Goal: Register for event/course: Register for event/course

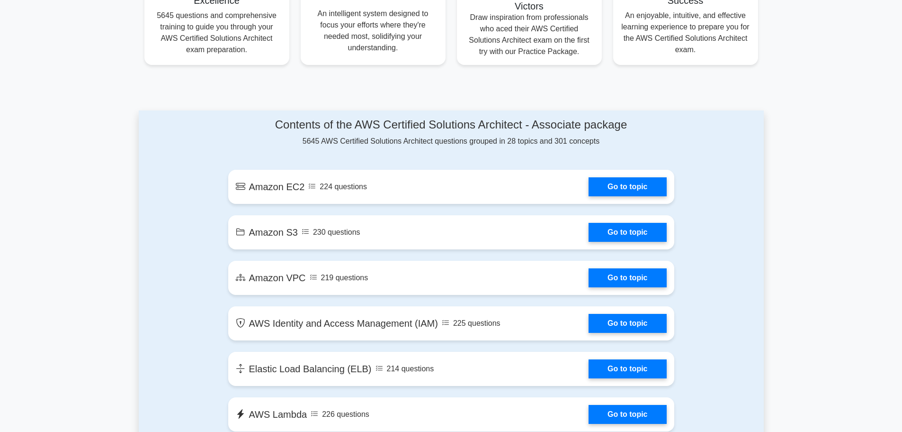
scroll to position [426, 0]
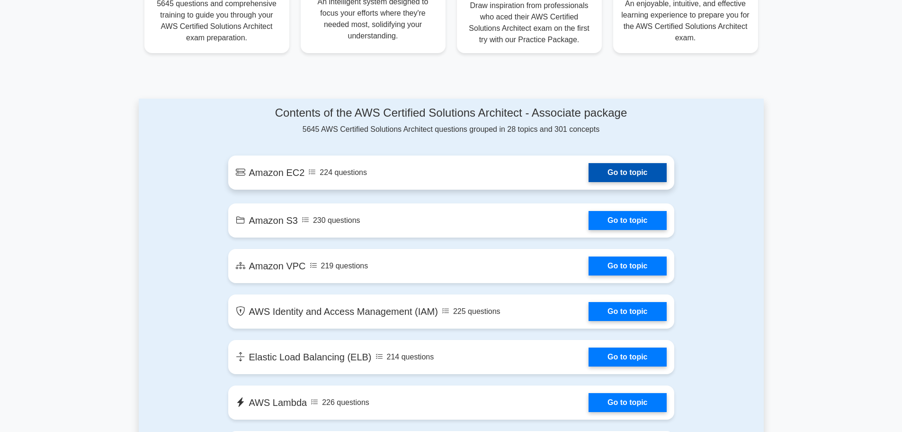
click at [602, 173] on link "Go to topic" at bounding box center [628, 172] width 78 height 19
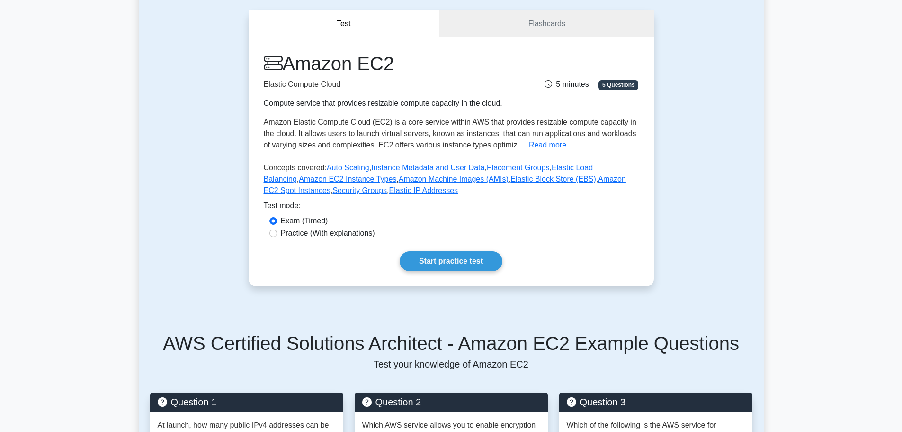
scroll to position [95, 0]
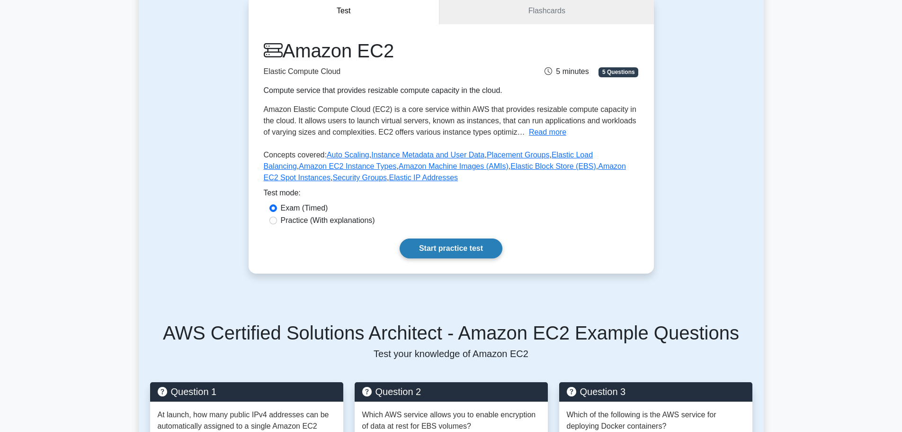
click at [444, 248] on link "Start practice test" at bounding box center [451, 248] width 103 height 20
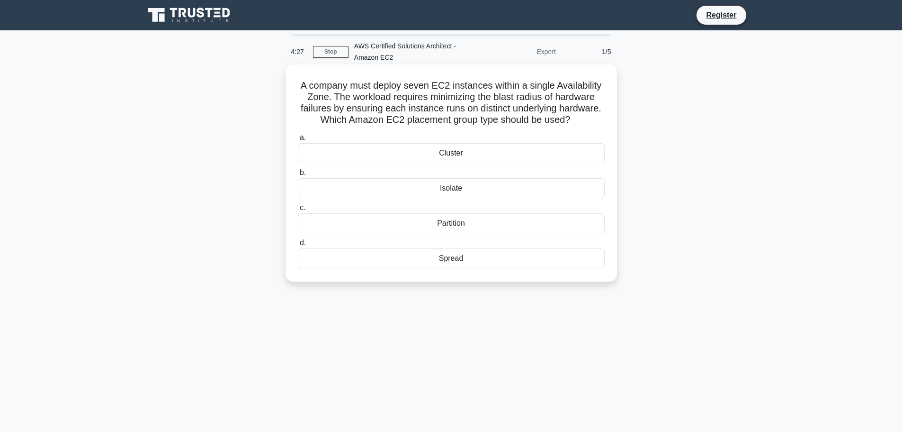
click at [450, 152] on div "Cluster" at bounding box center [451, 153] width 307 height 20
click at [298, 141] on input "a. Cluster" at bounding box center [298, 138] width 0 height 6
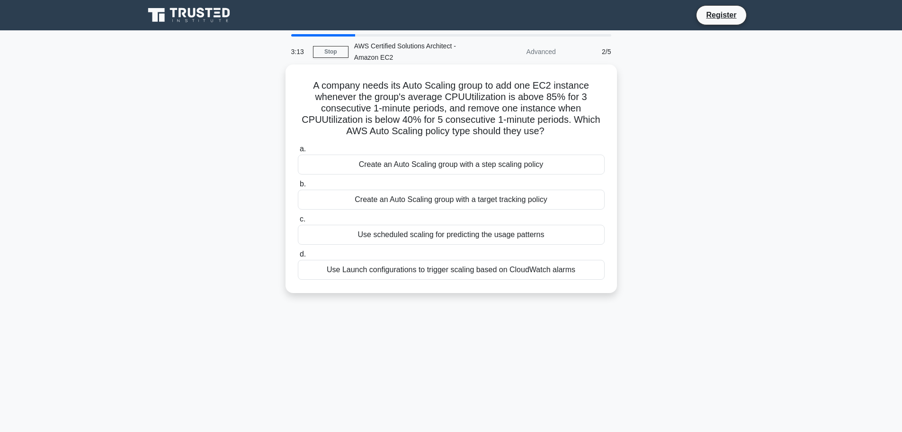
click at [408, 198] on div "Create an Auto Scaling group with a target tracking policy" at bounding box center [451, 199] width 307 height 20
click at [298, 187] on input "b. Create an Auto Scaling group with a target tracking policy" at bounding box center [298, 184] width 0 height 6
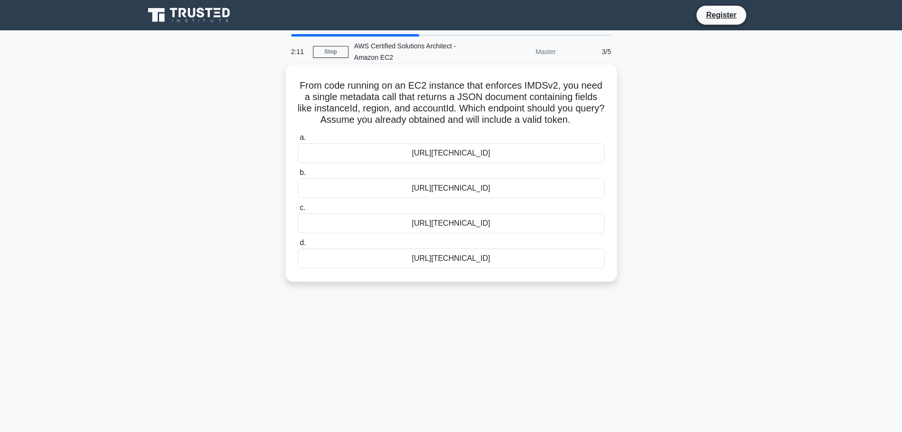
click at [418, 222] on div "http://169.254.169.254/latest/dynamic/instance-identity/document.json" at bounding box center [451, 223] width 307 height 20
click at [298, 211] on input "c. http://169.254.169.254/latest/dynamic/instance-identity/document.json" at bounding box center [298, 208] width 0 height 6
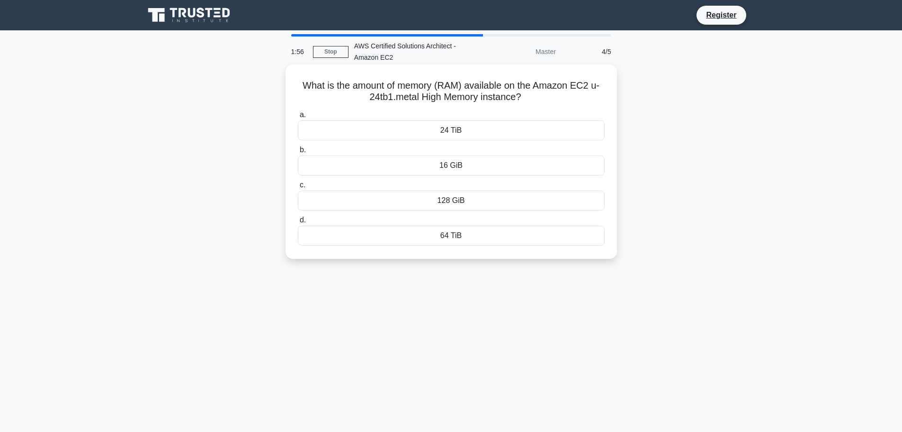
click at [421, 130] on div "24 TiB" at bounding box center [451, 130] width 307 height 20
click at [298, 118] on input "a. 24 TiB" at bounding box center [298, 115] width 0 height 6
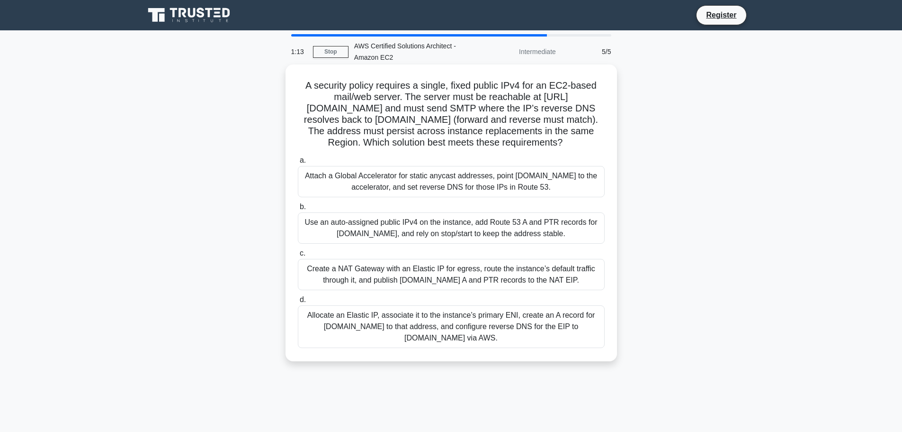
click at [365, 276] on div "Create a NAT Gateway with an Elastic IP for egress, route the instance’s defaul…" at bounding box center [451, 274] width 307 height 31
click at [298, 256] on input "c. Create a NAT Gateway with an Elastic IP for egress, route the instance’s def…" at bounding box center [298, 253] width 0 height 6
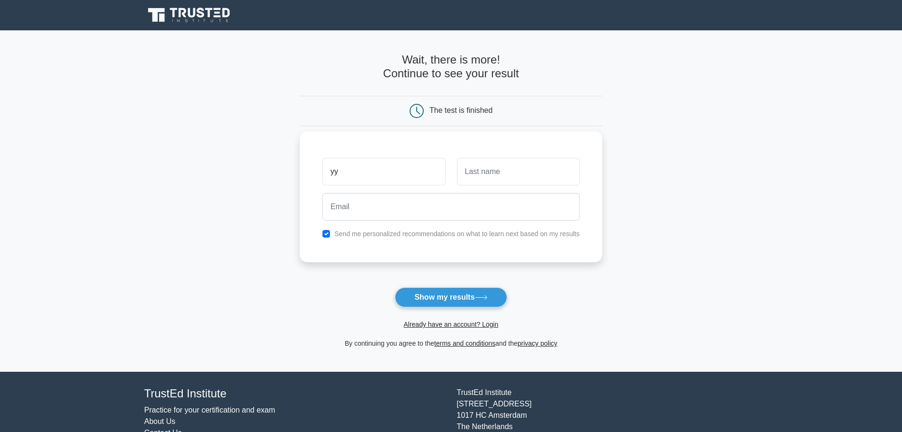
type input "yy"
click at [481, 179] on input "text" at bounding box center [518, 171] width 123 height 27
type input "zee"
click at [460, 203] on input "email" at bounding box center [451, 206] width 257 height 27
type input "[EMAIL_ADDRESS][DOMAIN_NAME]"
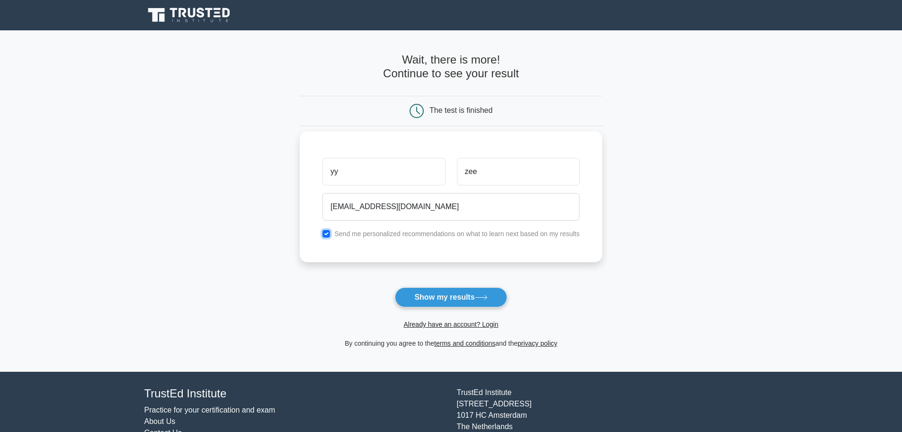
click at [330, 234] on input "checkbox" at bounding box center [327, 234] width 8 height 8
checkbox input "false"
click at [433, 299] on button "Show my results" at bounding box center [451, 297] width 112 height 20
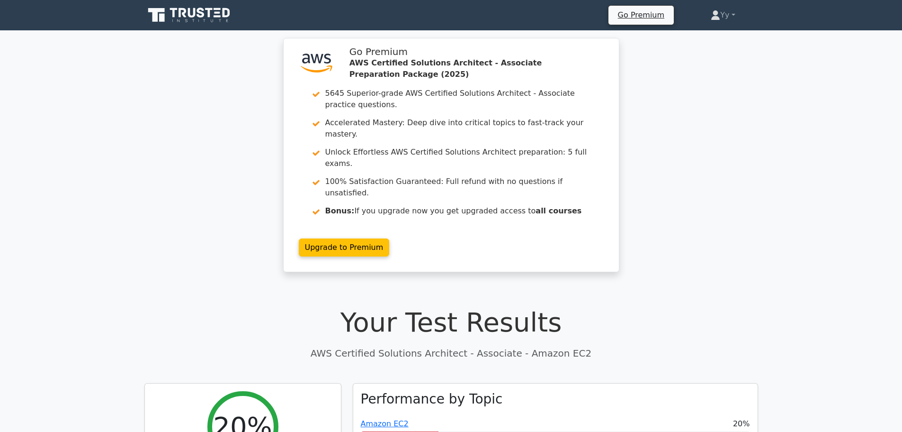
click at [186, 234] on div ".st0{fill:#252F3E;} .st1{fill-rule:evenodd;clip-rule:evenodd;fill:#FF9900;} Go …" at bounding box center [451, 160] width 902 height 245
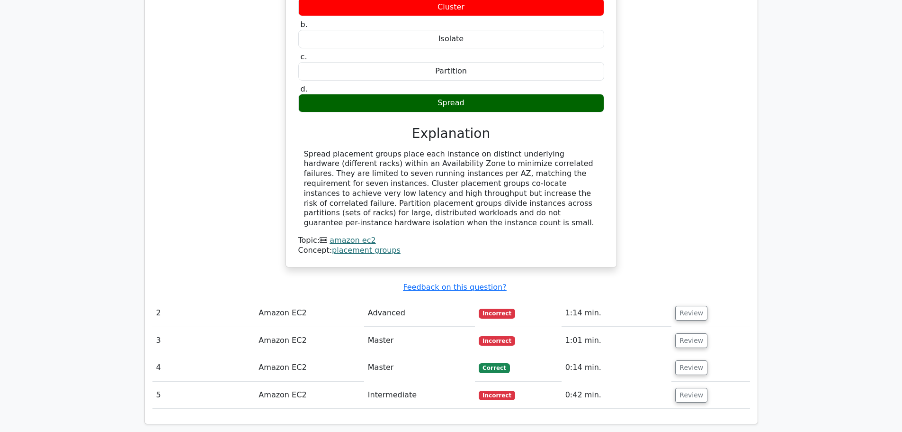
scroll to position [853, 0]
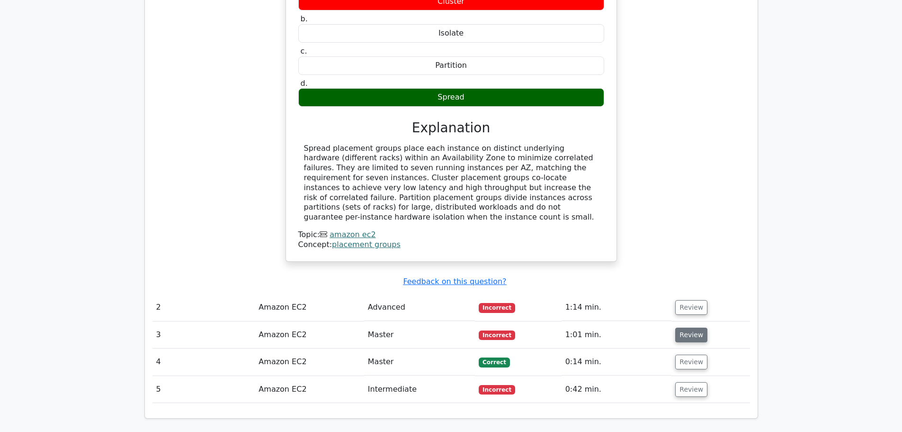
click at [688, 327] on button "Review" at bounding box center [692, 334] width 32 height 15
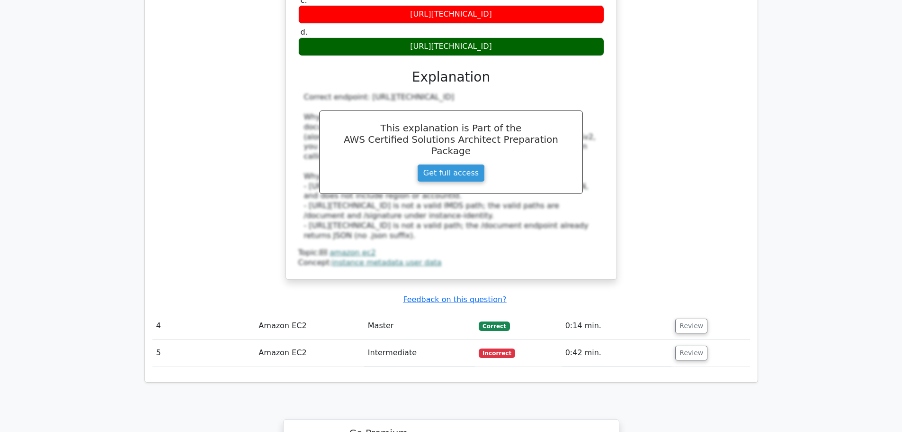
scroll to position [1374, 0]
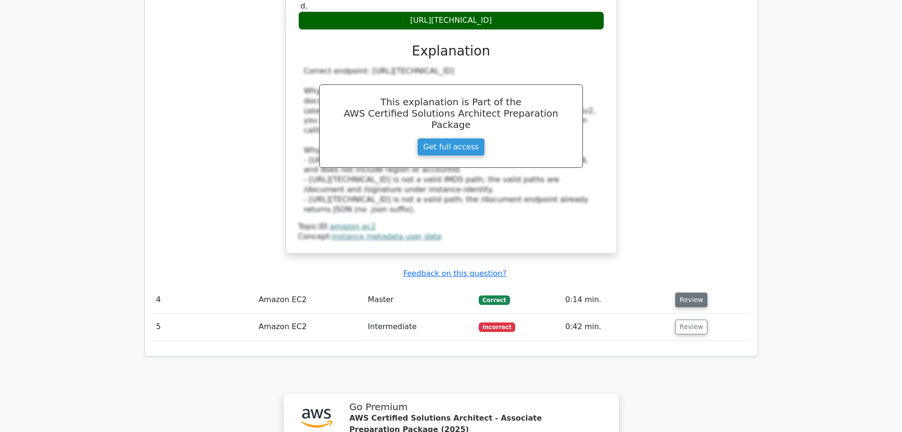
click at [680, 292] on button "Review" at bounding box center [692, 299] width 32 height 15
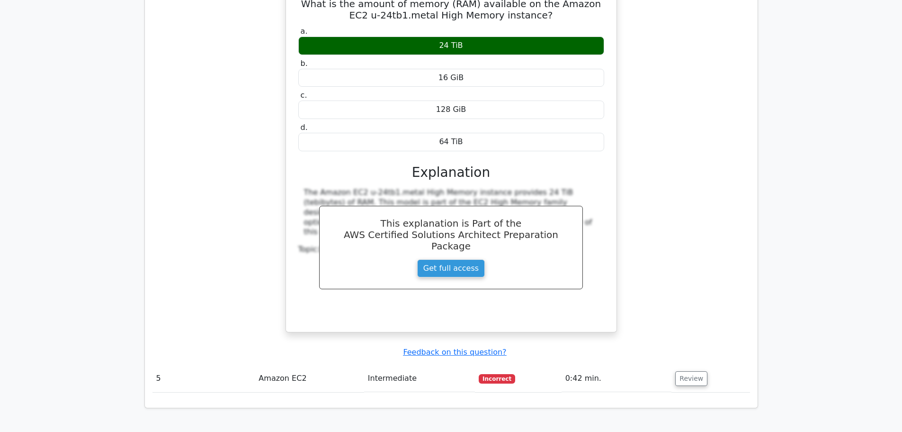
scroll to position [1705, 0]
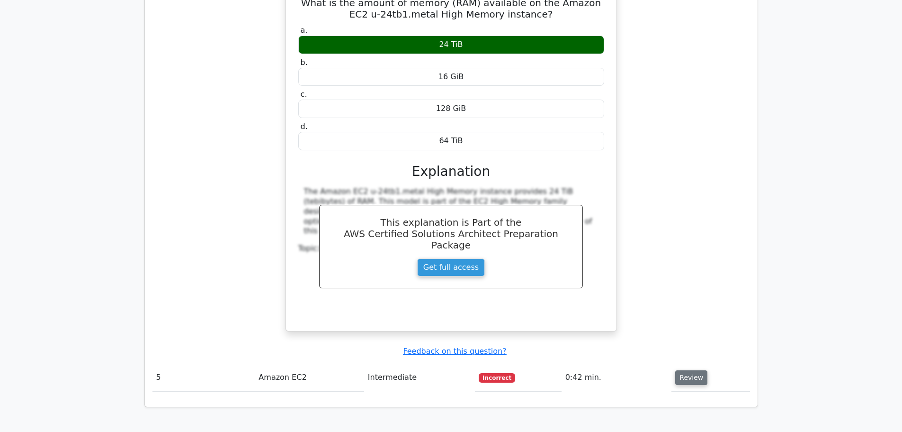
click at [685, 370] on button "Review" at bounding box center [692, 377] width 32 height 15
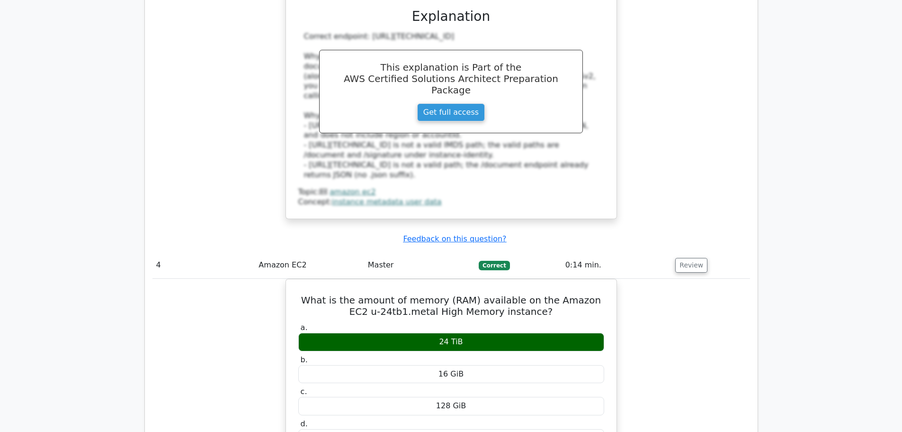
scroll to position [1232, 0]
